Goal: Task Accomplishment & Management: Use online tool/utility

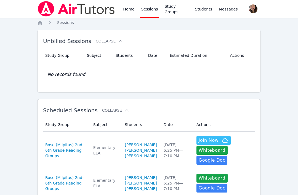
click at [209, 144] on span "Join Now" at bounding box center [209, 140] width 20 height 7
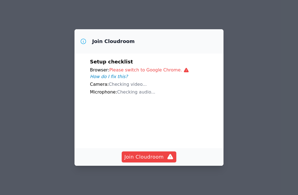
click at [161, 161] on span "Join Cloudroom" at bounding box center [149, 157] width 49 height 8
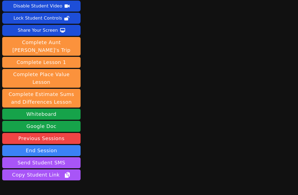
scroll to position [18, 0]
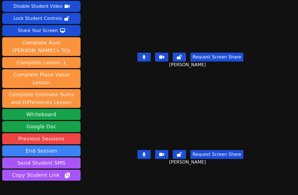
click at [146, 55] on icon at bounding box center [144, 57] width 3 height 4
click at [146, 53] on button at bounding box center [144, 57] width 13 height 9
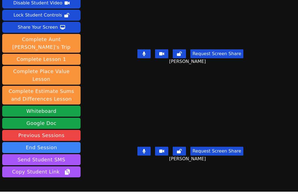
scroll to position [0, 0]
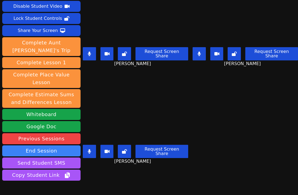
click at [94, 158] on button at bounding box center [89, 151] width 13 height 13
click at [91, 154] on icon at bounding box center [90, 151] width 6 height 4
click at [96, 52] on button at bounding box center [89, 53] width 13 height 13
click at [90, 154] on icon at bounding box center [89, 151] width 3 height 4
click at [205, 52] on button at bounding box center [199, 53] width 13 height 13
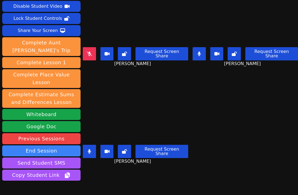
click at [92, 54] on icon at bounding box center [90, 54] width 6 height 4
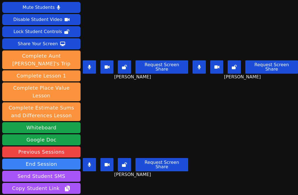
scroll to position [8, 0]
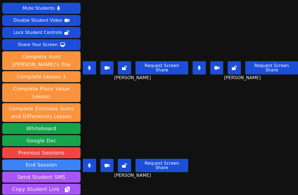
click at [92, 73] on button at bounding box center [89, 67] width 13 height 13
click at [93, 172] on button at bounding box center [89, 165] width 13 height 13
click at [91, 168] on icon at bounding box center [89, 166] width 3 height 4
click at [199, 70] on icon at bounding box center [199, 68] width 3 height 4
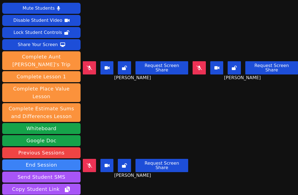
click at [95, 73] on button at bounding box center [89, 67] width 13 height 13
click at [94, 69] on button at bounding box center [89, 67] width 13 height 13
click at [90, 168] on icon at bounding box center [90, 166] width 6 height 4
click at [91, 168] on icon at bounding box center [89, 166] width 3 height 4
click at [201, 70] on icon at bounding box center [199, 68] width 3 height 4
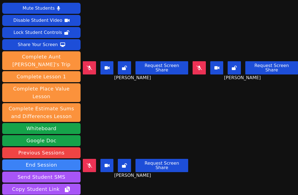
click at [94, 70] on button at bounding box center [89, 67] width 13 height 13
click at [91, 68] on icon at bounding box center [89, 68] width 3 height 4
click at [92, 168] on icon at bounding box center [90, 166] width 6 height 4
click at [91, 66] on button at bounding box center [89, 67] width 13 height 13
click at [202, 70] on icon at bounding box center [200, 68] width 6 height 4
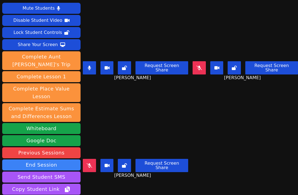
click at [202, 68] on icon at bounding box center [200, 68] width 6 height 4
click at [90, 168] on icon at bounding box center [90, 166] width 6 height 4
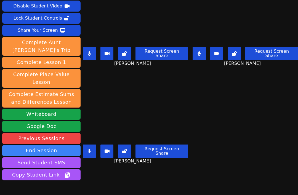
scroll to position [22, 0]
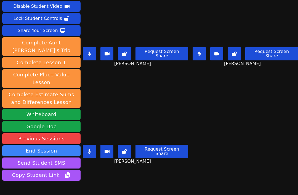
click at [206, 59] on button at bounding box center [199, 53] width 13 height 13
click at [91, 56] on icon at bounding box center [89, 54] width 3 height 4
click at [196, 58] on button at bounding box center [199, 53] width 13 height 13
click at [92, 56] on icon at bounding box center [90, 54] width 6 height 4
click at [201, 56] on icon at bounding box center [199, 54] width 3 height 4
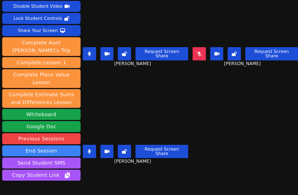
click at [91, 55] on icon at bounding box center [89, 54] width 3 height 4
click at [93, 158] on button at bounding box center [89, 151] width 13 height 13
click at [95, 158] on button at bounding box center [89, 151] width 13 height 13
click at [92, 56] on icon at bounding box center [90, 54] width 6 height 4
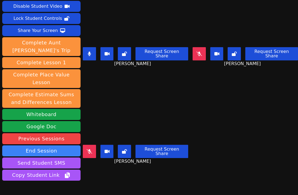
click at [91, 60] on button at bounding box center [89, 53] width 13 height 13
click at [202, 55] on icon at bounding box center [200, 54] width 6 height 4
click at [201, 56] on icon at bounding box center [199, 54] width 3 height 4
click at [92, 154] on icon at bounding box center [90, 151] width 6 height 4
click at [91, 154] on icon at bounding box center [89, 151] width 3 height 4
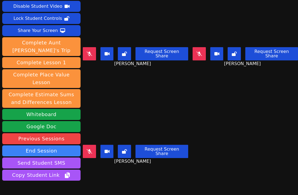
click at [90, 54] on icon at bounding box center [90, 54] width 6 height 4
click at [94, 55] on button at bounding box center [89, 53] width 13 height 13
click at [202, 56] on icon at bounding box center [200, 54] width 6 height 4
click at [201, 56] on icon at bounding box center [199, 54] width 3 height 4
click at [203, 52] on button at bounding box center [199, 53] width 13 height 13
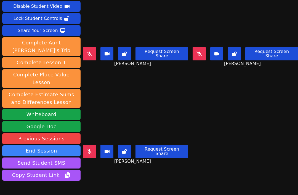
click at [90, 56] on icon at bounding box center [90, 54] width 6 height 4
click at [93, 158] on button at bounding box center [89, 151] width 13 height 13
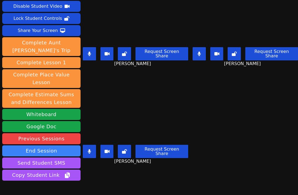
click at [94, 158] on button at bounding box center [89, 151] width 13 height 13
click at [91, 154] on icon at bounding box center [90, 151] width 6 height 4
click at [204, 56] on button at bounding box center [199, 53] width 13 height 13
click at [90, 54] on icon at bounding box center [89, 54] width 3 height 4
click at [93, 158] on button at bounding box center [89, 151] width 13 height 13
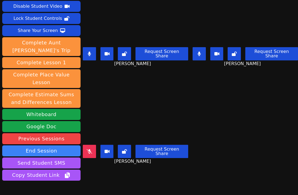
click at [201, 59] on button at bounding box center [199, 53] width 13 height 13
click at [90, 56] on icon at bounding box center [89, 54] width 3 height 4
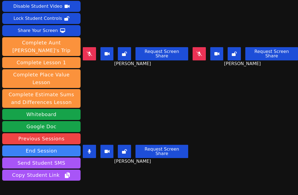
click at [202, 56] on icon at bounding box center [200, 54] width 6 height 4
click at [95, 54] on button at bounding box center [89, 53] width 13 height 13
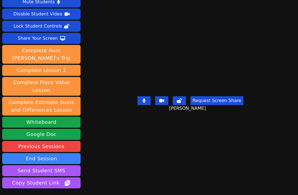
click at [23, 153] on button "End Session" at bounding box center [41, 158] width 78 height 11
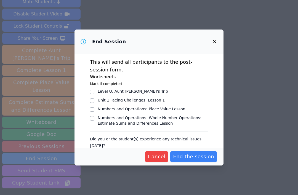
click at [92, 90] on input "Level U : Aunt Lisa's Trip" at bounding box center [92, 92] width 4 height 4
checkbox input "true"
